Goal: Check status

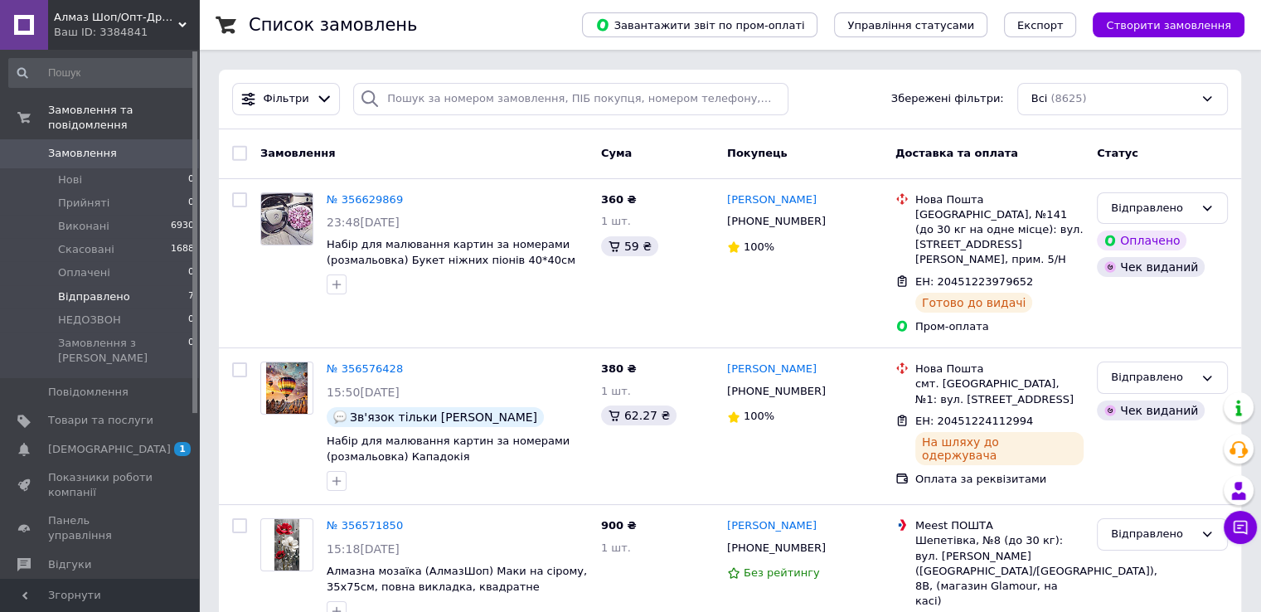
click at [138, 285] on li "Відправлено 7" at bounding box center [102, 296] width 204 height 23
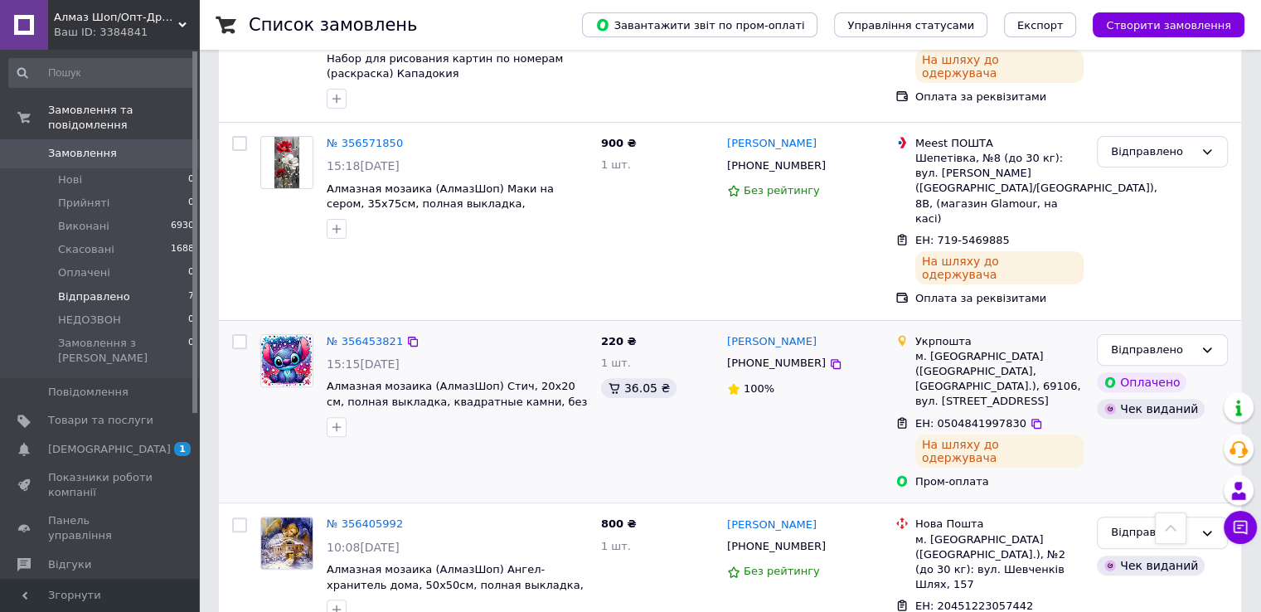
scroll to position [663, 0]
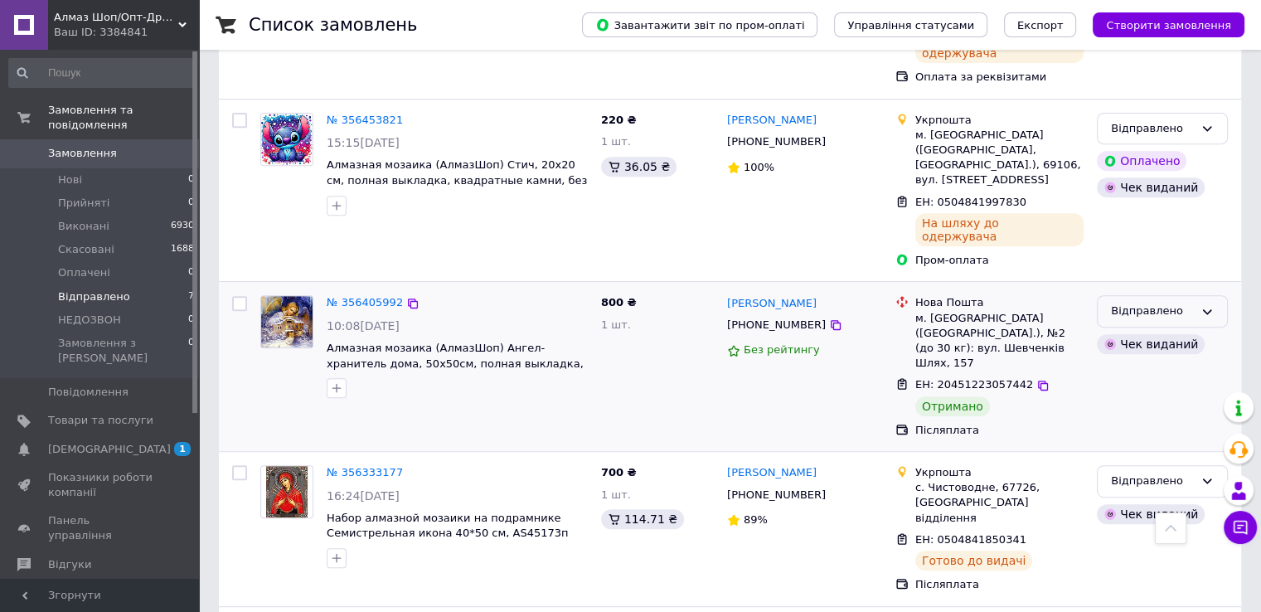
click at [1128, 303] on div "Відправлено" at bounding box center [1152, 311] width 83 height 17
click at [1128, 361] on li "Виконано" at bounding box center [1162, 376] width 129 height 31
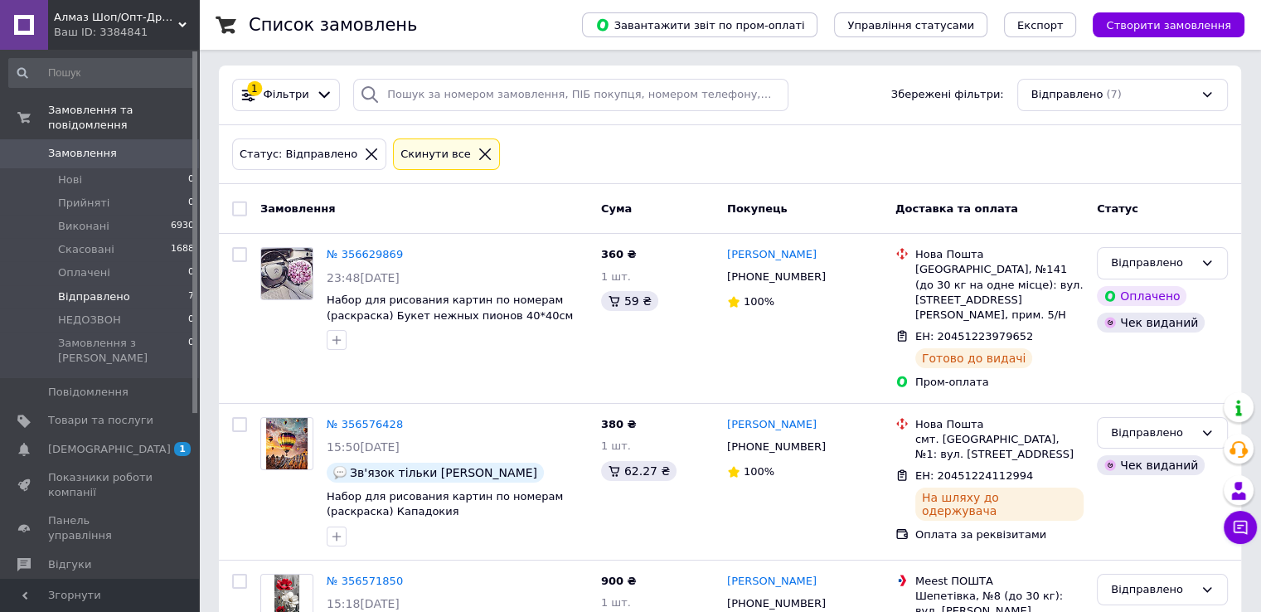
scroll to position [0, 0]
